Goal: Information Seeking & Learning: Learn about a topic

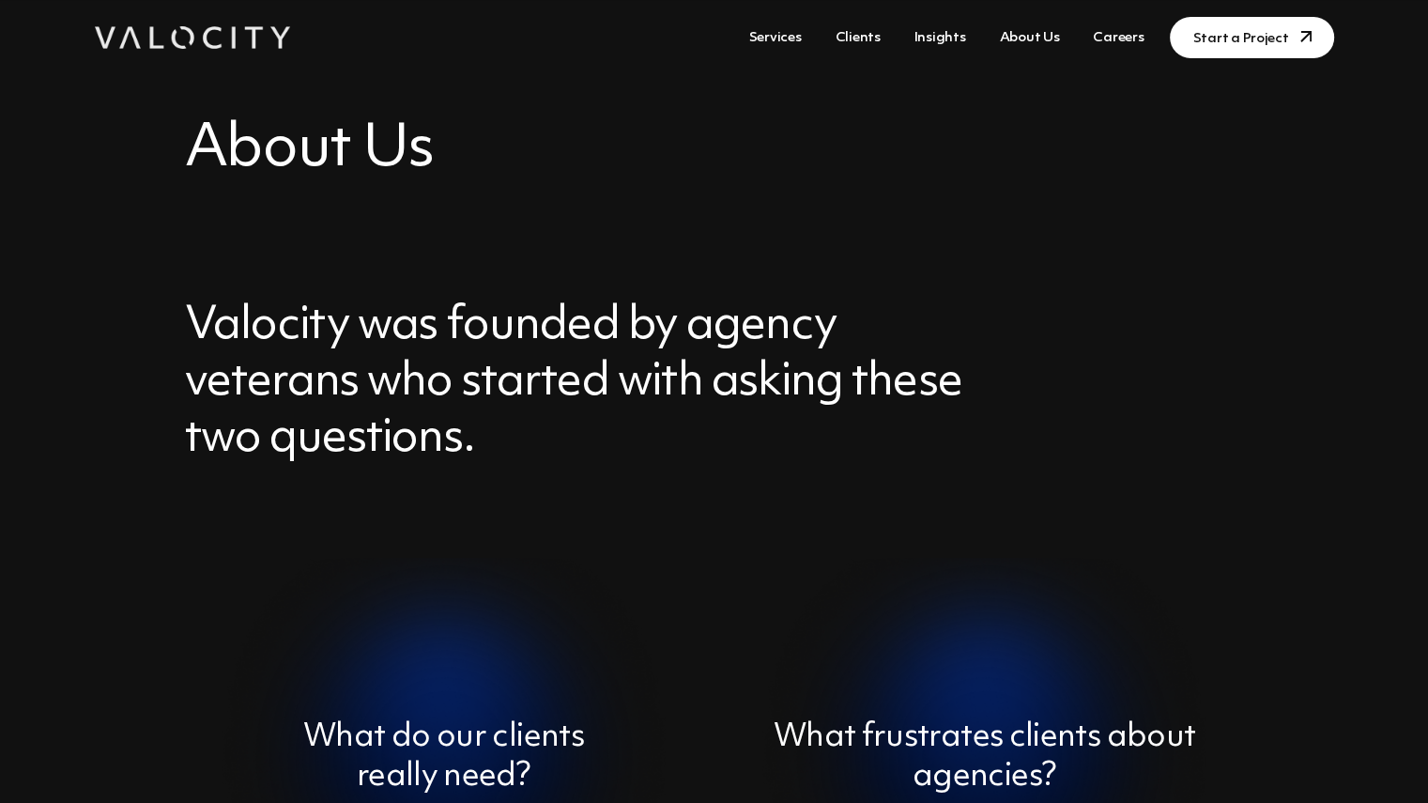
scroll to position [83, 0]
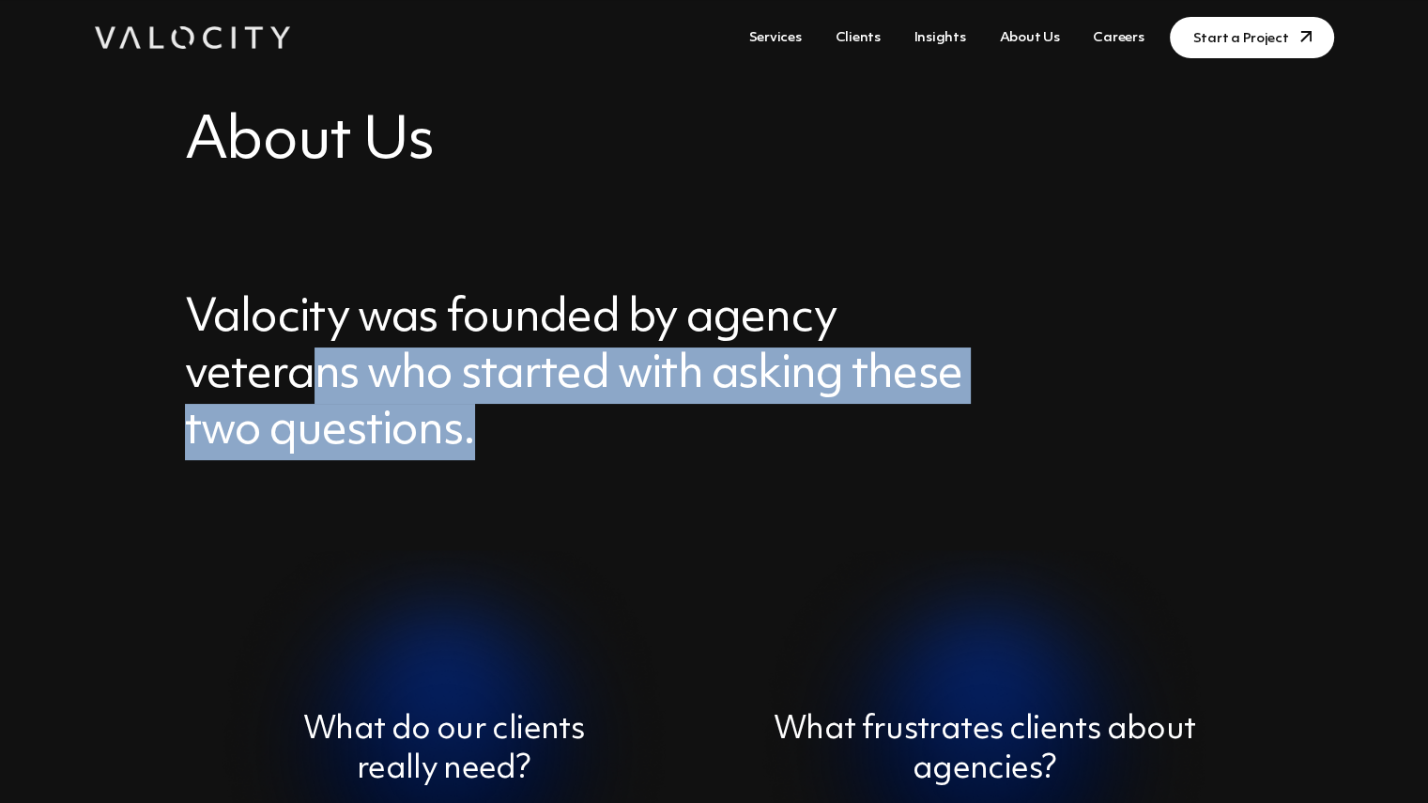
drag, startPoint x: 323, startPoint y: 383, endPoint x: 593, endPoint y: 441, distance: 275.7
click at [593, 441] on h3 "Valocity was founded by agency veterans who started with asking these two quest…" at bounding box center [582, 375] width 794 height 169
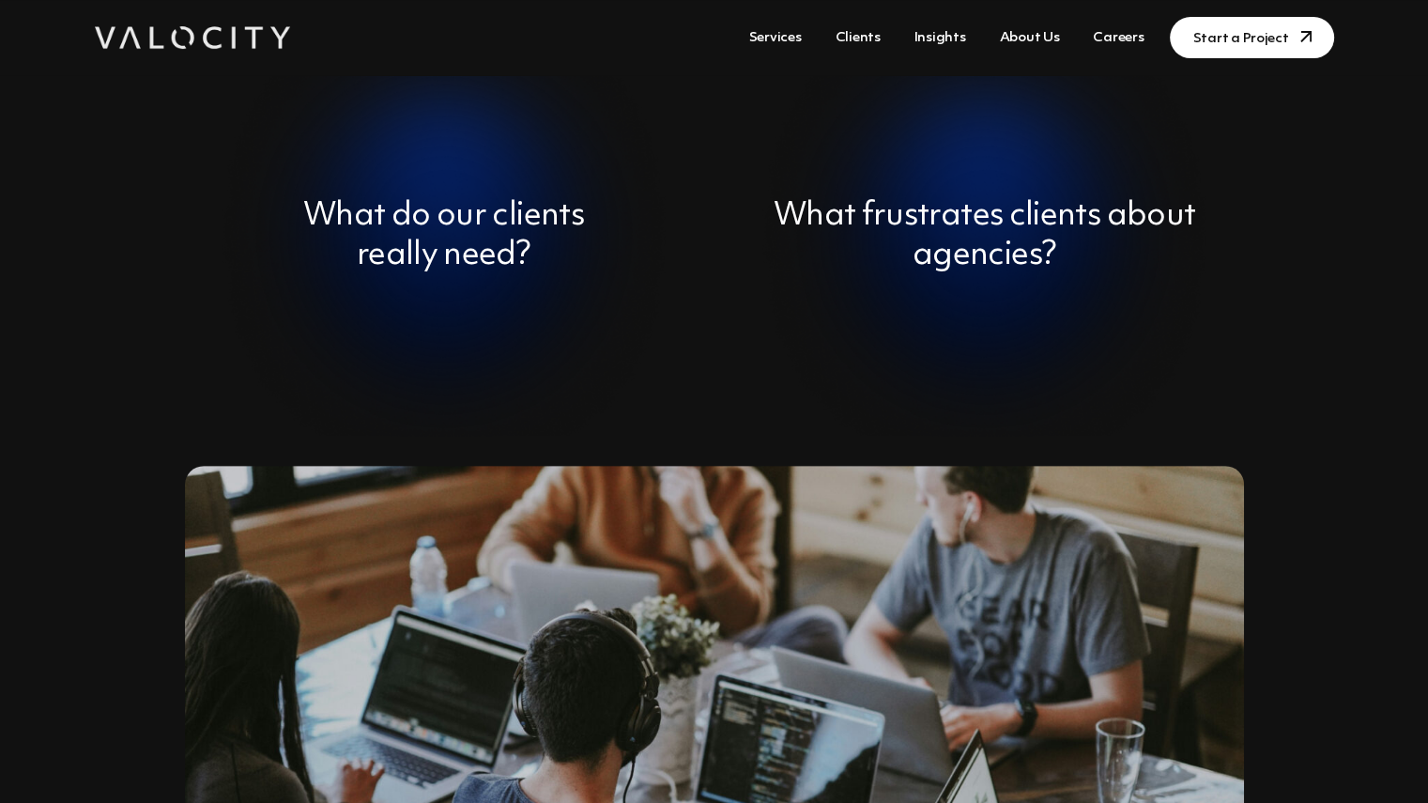
scroll to position [0, 0]
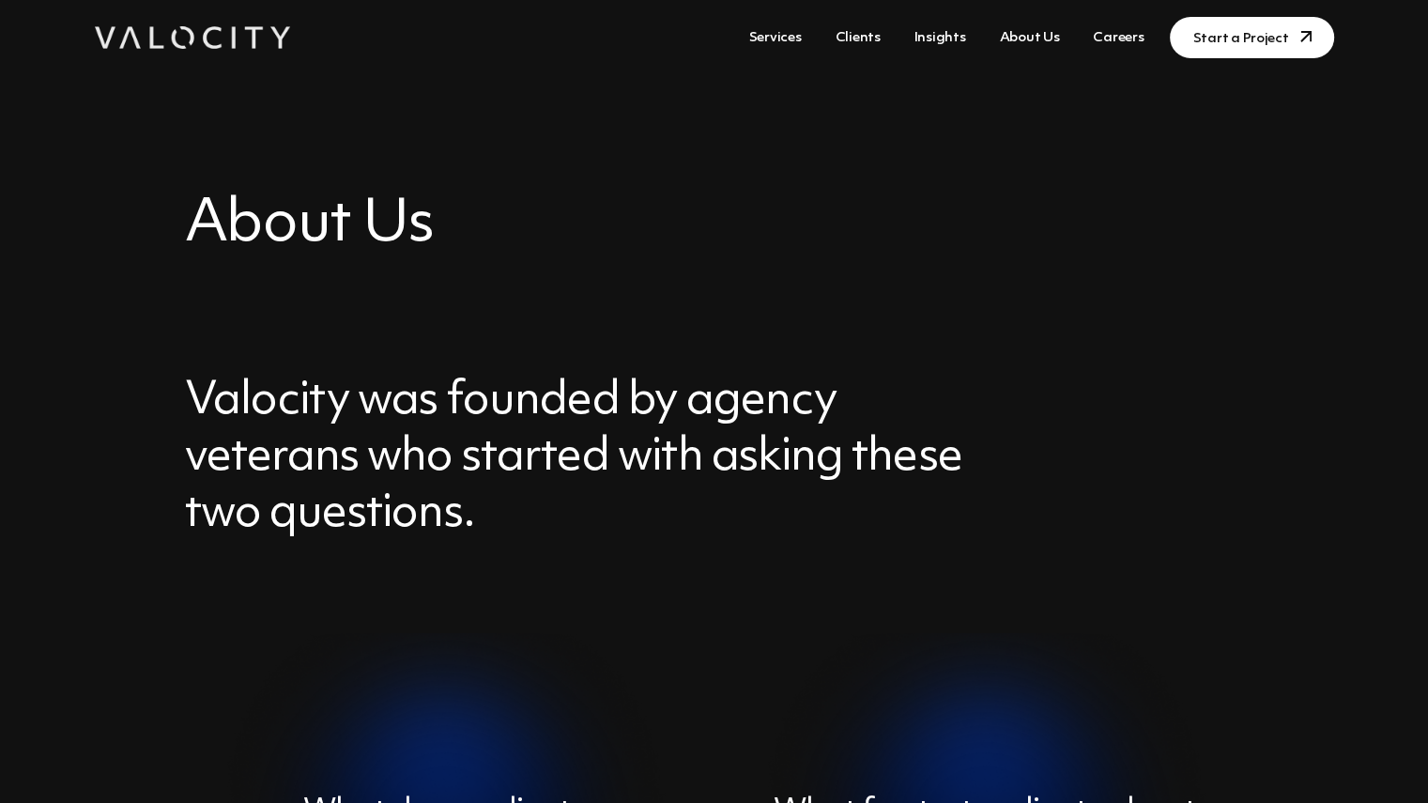
click at [244, 399] on h3 "Valocity was founded by agency veterans who started with asking these two quest…" at bounding box center [582, 458] width 794 height 169
copy h3 "Valocity"
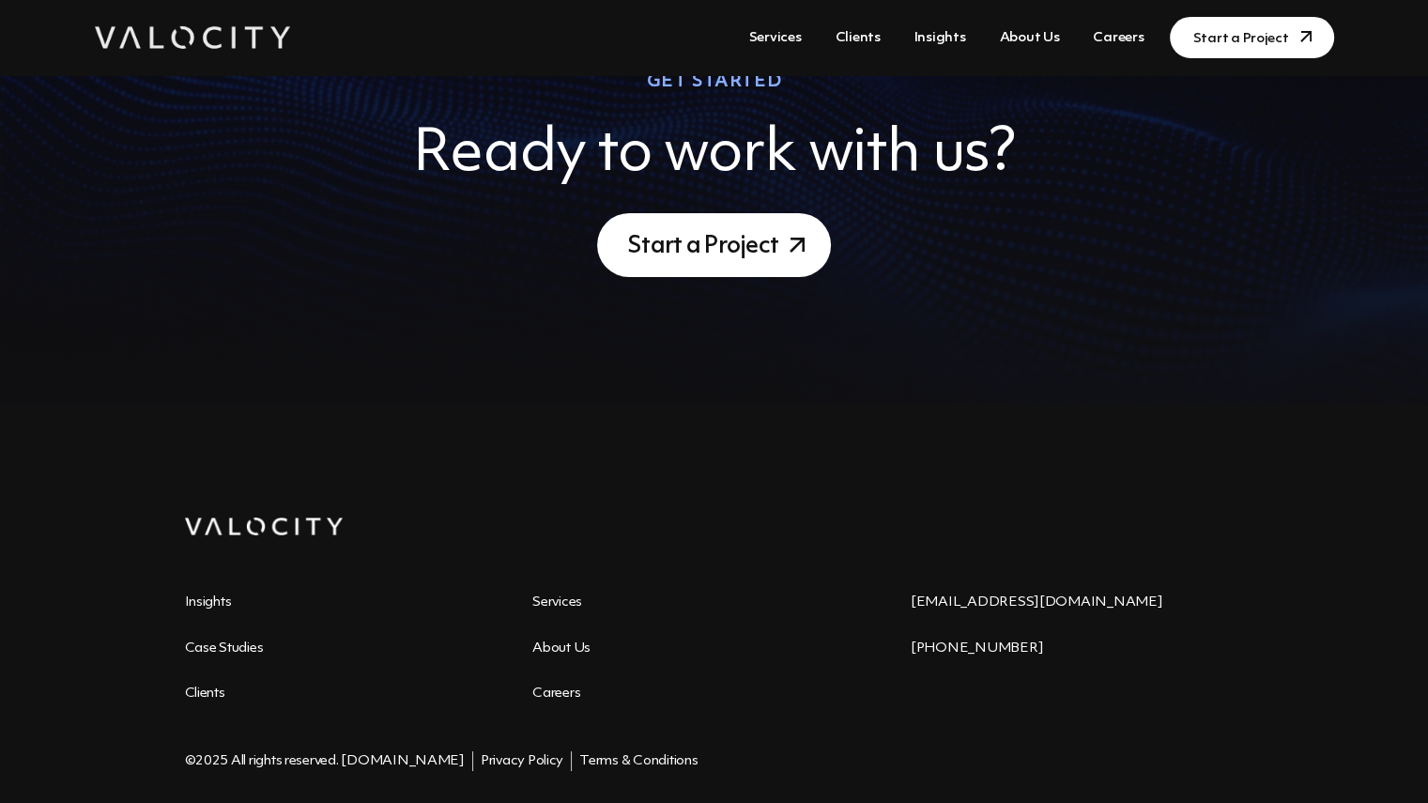
scroll to position [6705, 0]
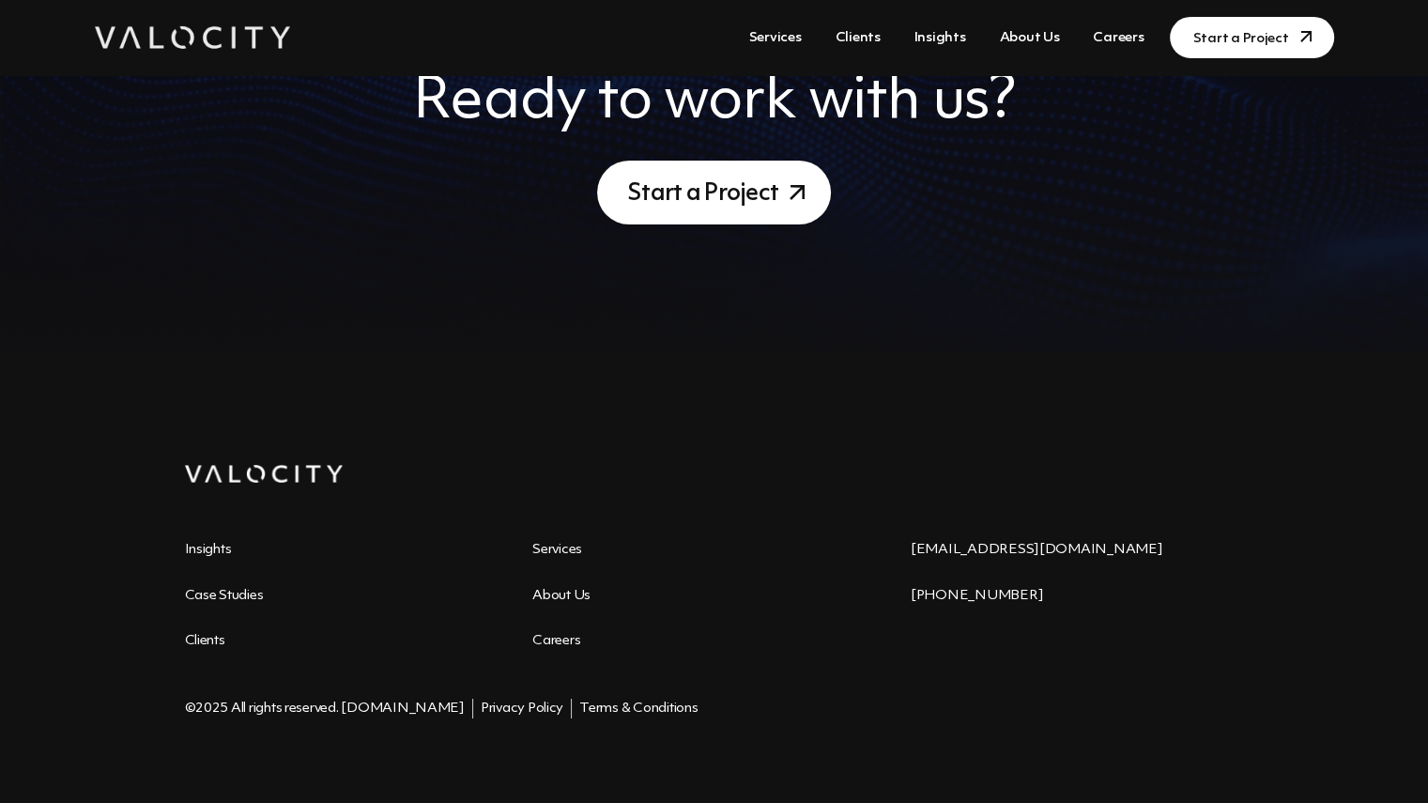
click at [504, 701] on link "Privacy Policy" at bounding box center [522, 708] width 83 height 14
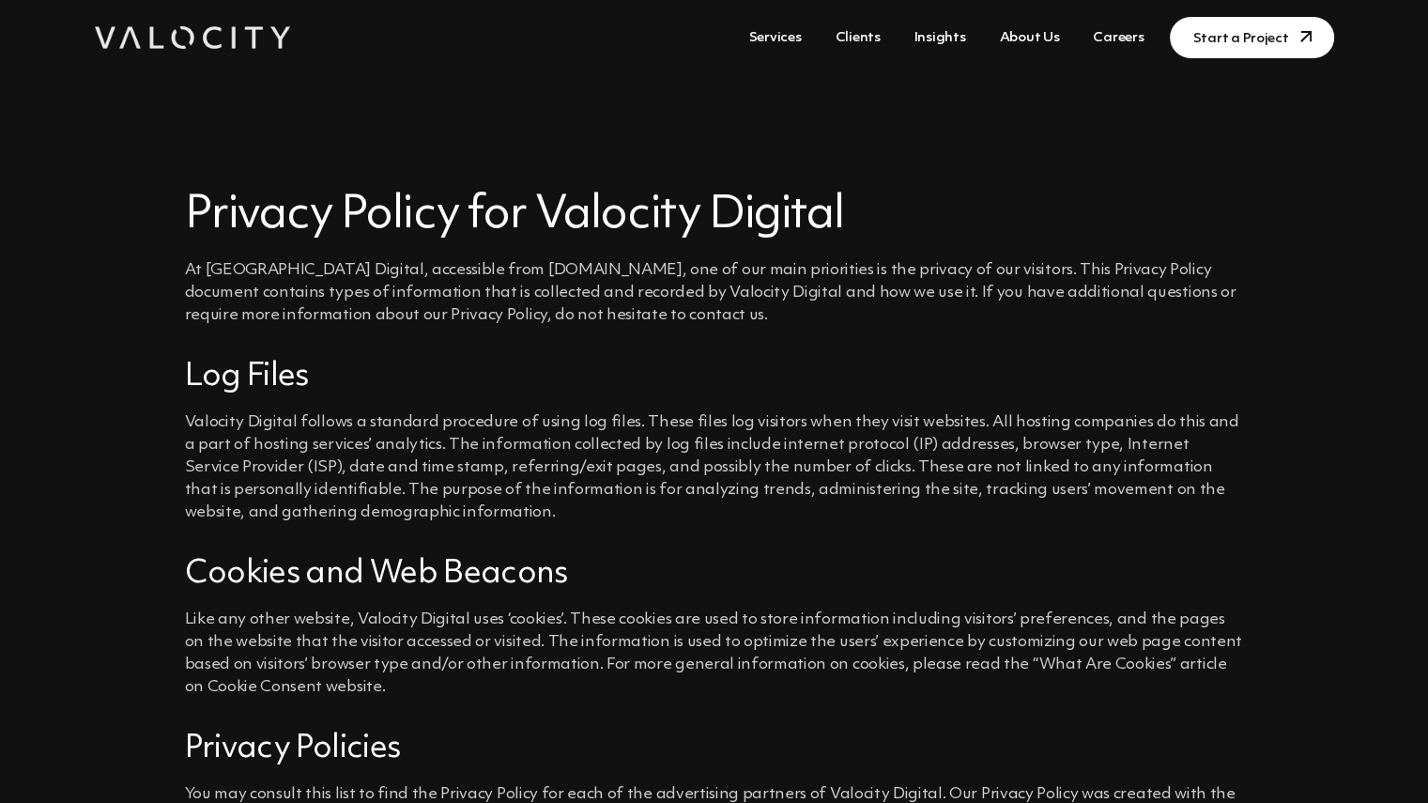
click at [1033, 37] on link "About Us" at bounding box center [1029, 38] width 75 height 35
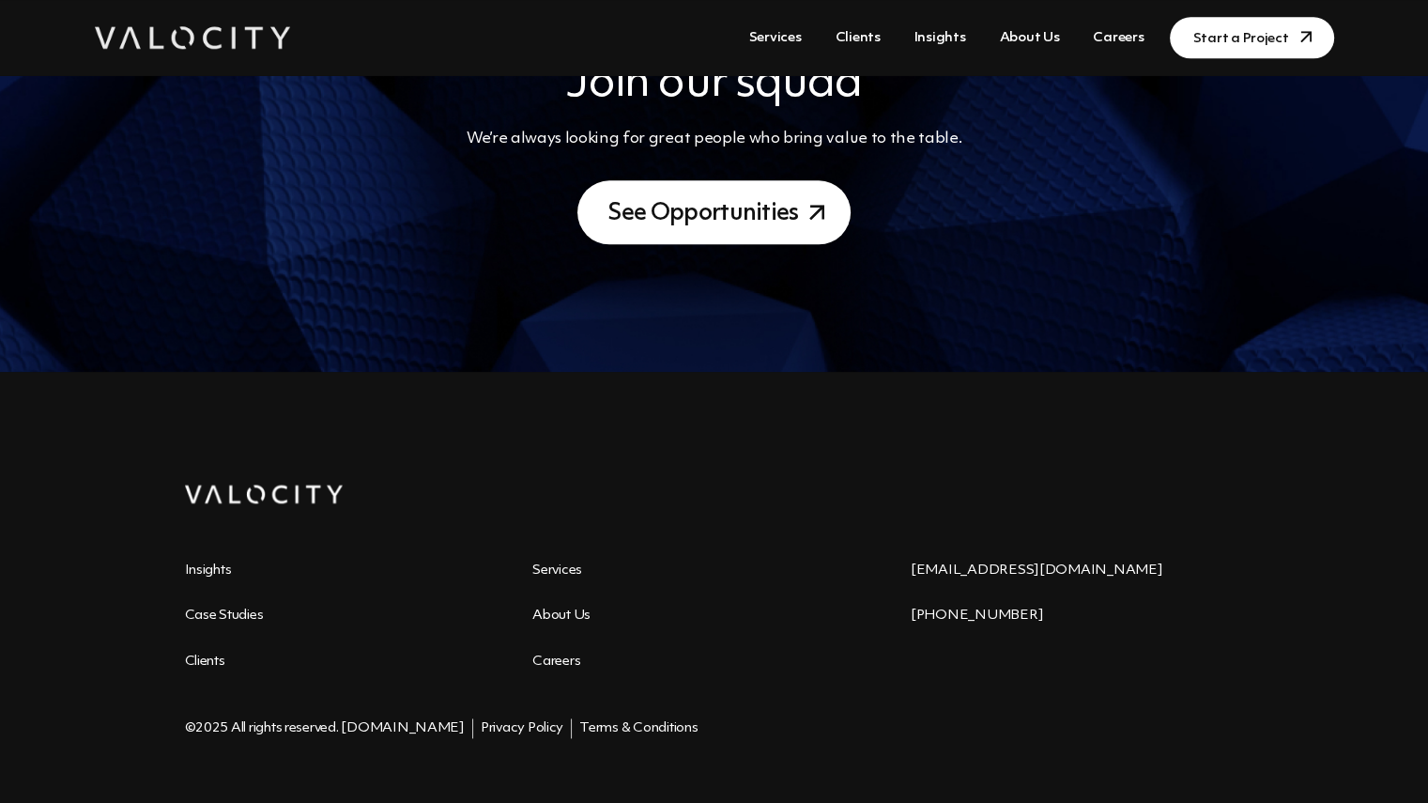
scroll to position [2321, 0]
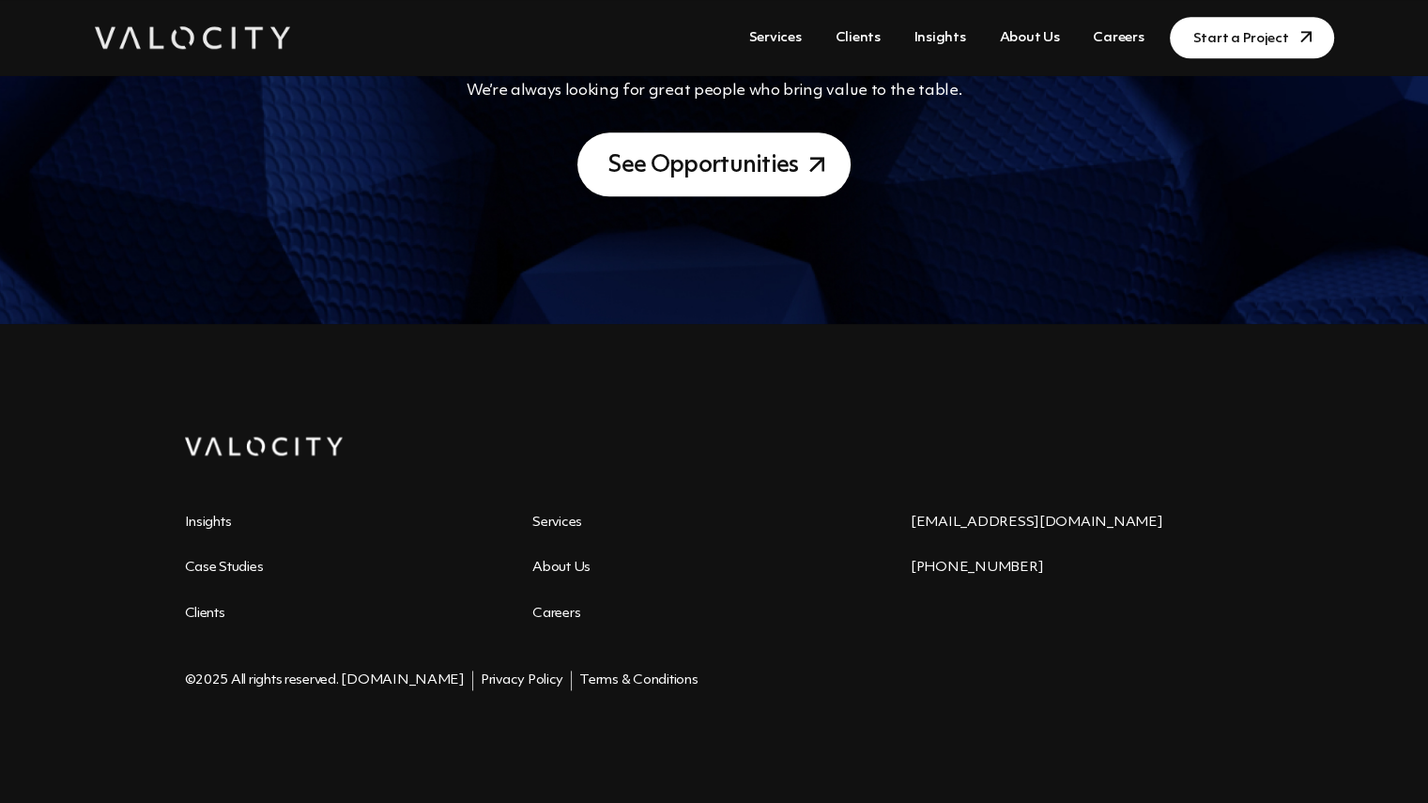
click at [554, 676] on link "Privacy Policy" at bounding box center [522, 680] width 83 height 14
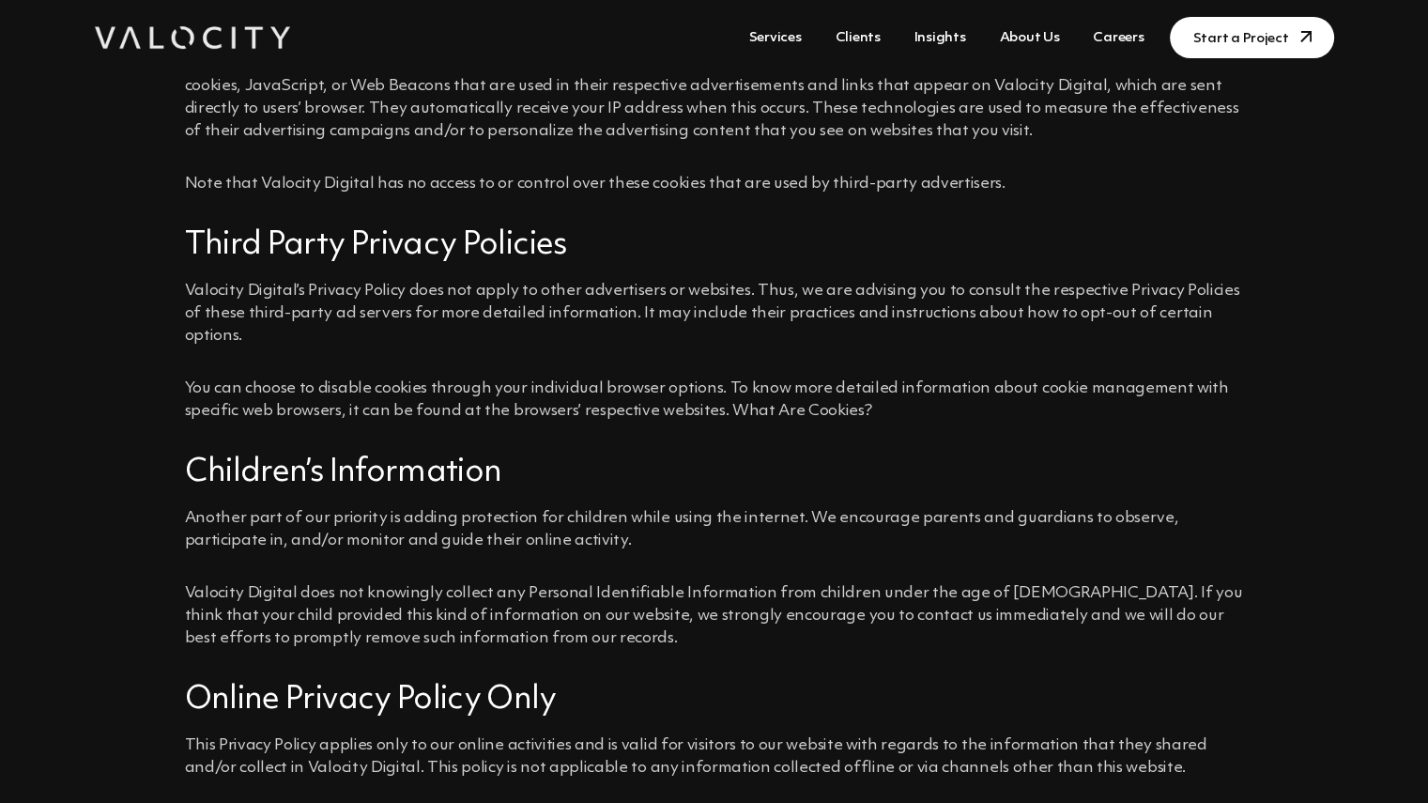
scroll to position [758, 0]
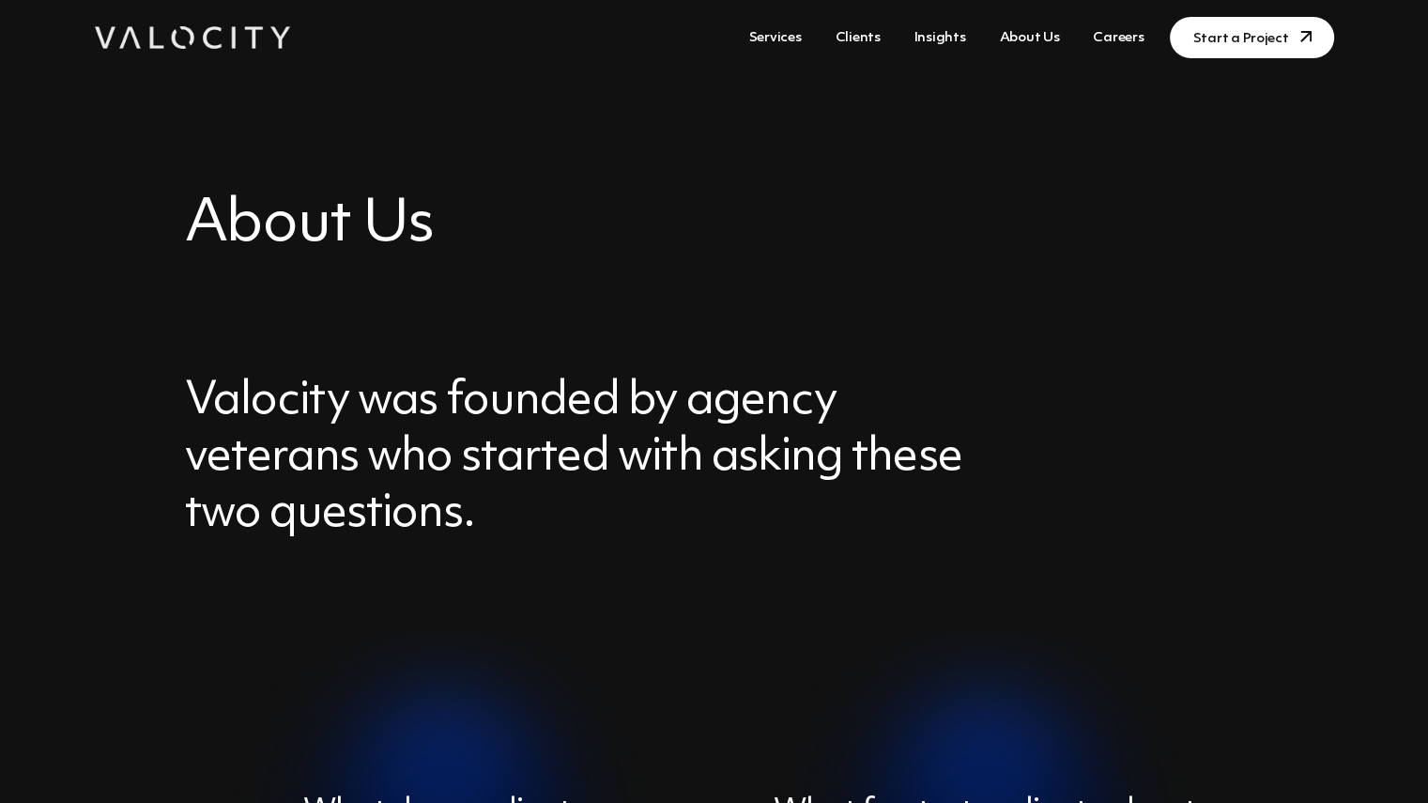
scroll to position [1466, 0]
